Goal: Check status: Check status

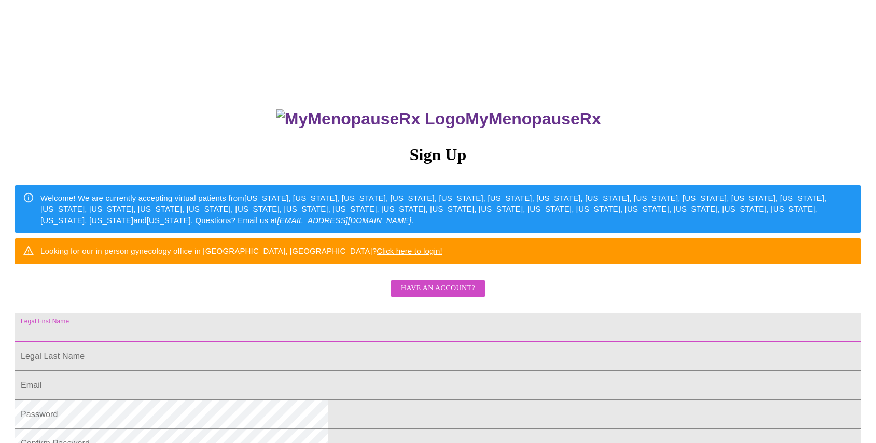
click at [385, 342] on input "Legal First Name" at bounding box center [438, 327] width 847 height 29
click at [426, 295] on span "Have an account?" at bounding box center [438, 288] width 74 height 13
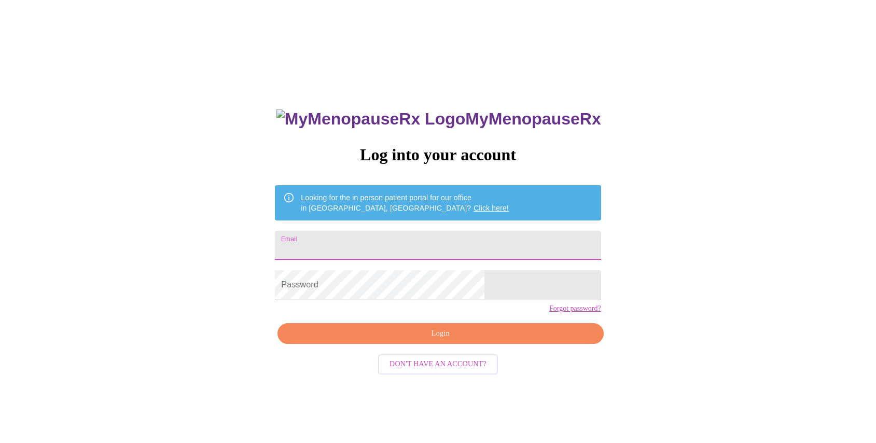
click at [377, 249] on input "Email" at bounding box center [438, 245] width 326 height 29
type input "[EMAIL_ADDRESS][DOMAIN_NAME]"
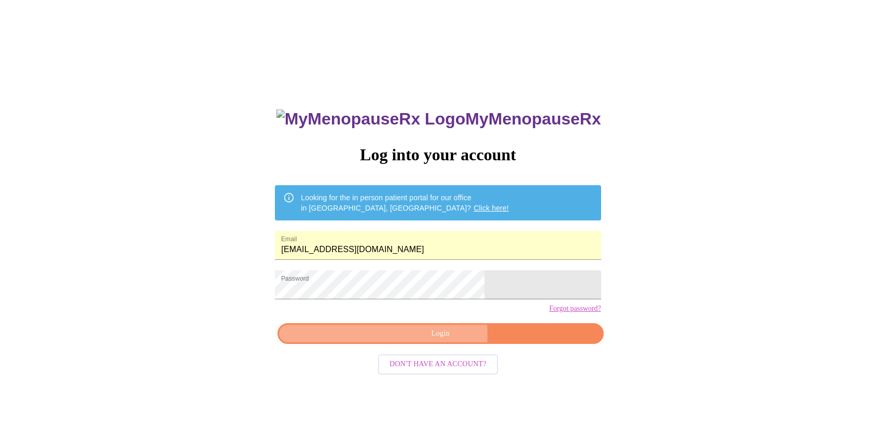
click at [429, 340] on span "Login" at bounding box center [440, 333] width 302 height 13
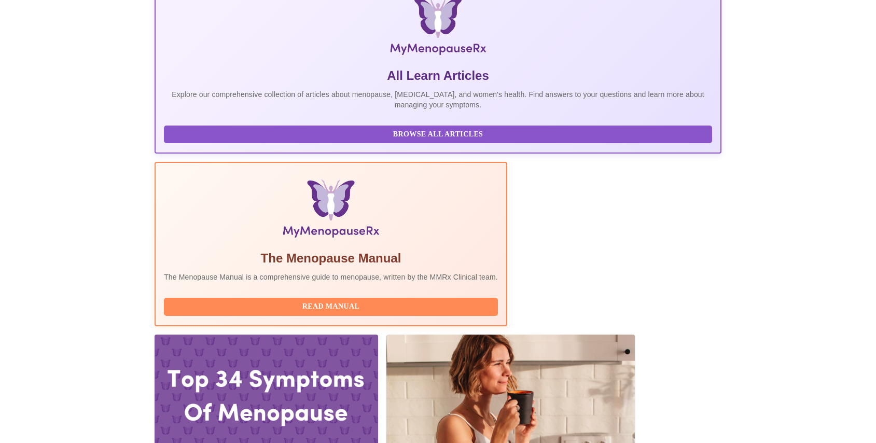
scroll to position [172, 0]
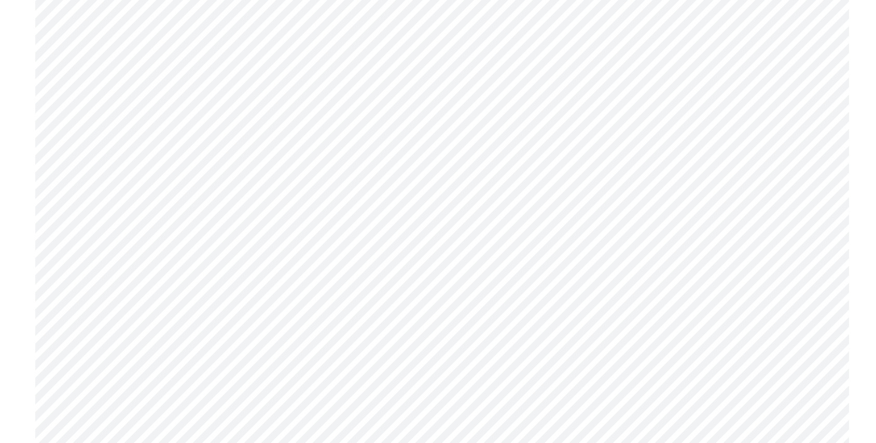
scroll to position [1300, 0]
